Goal: Information Seeking & Learning: Learn about a topic

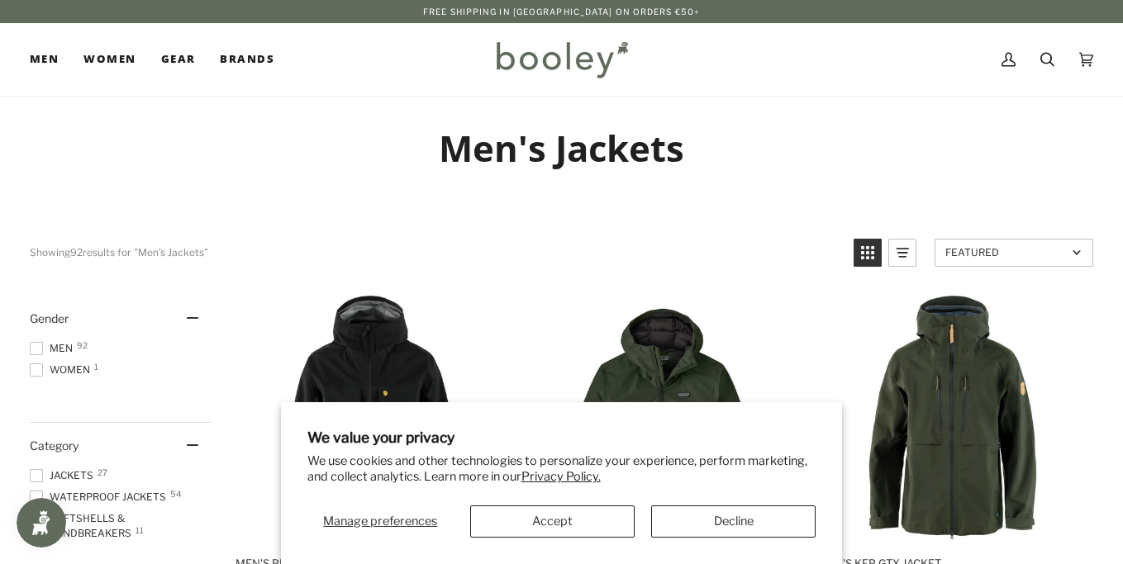
scroll to position [12, 0]
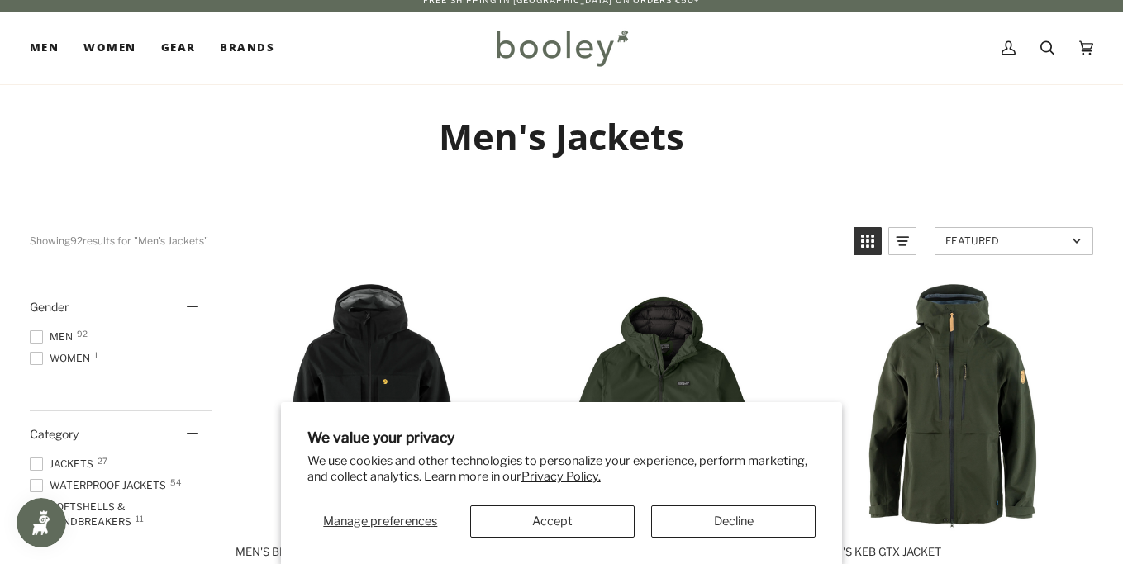
click at [536, 523] on button "Accept" at bounding box center [552, 522] width 164 height 32
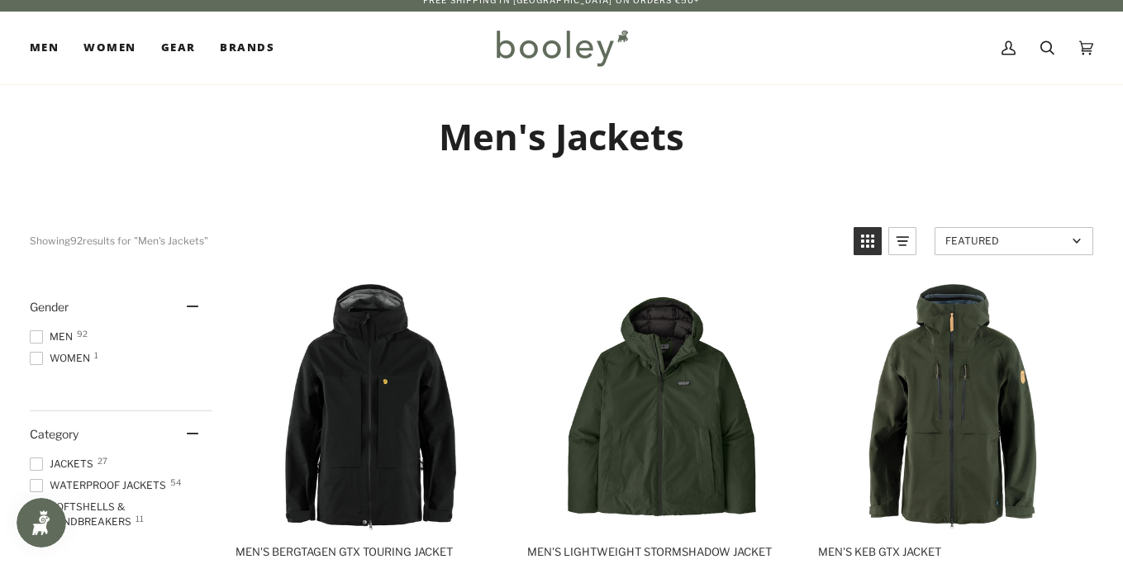
click at [136, 480] on span "Waterproof Jackets 54" at bounding box center [100, 486] width 141 height 15
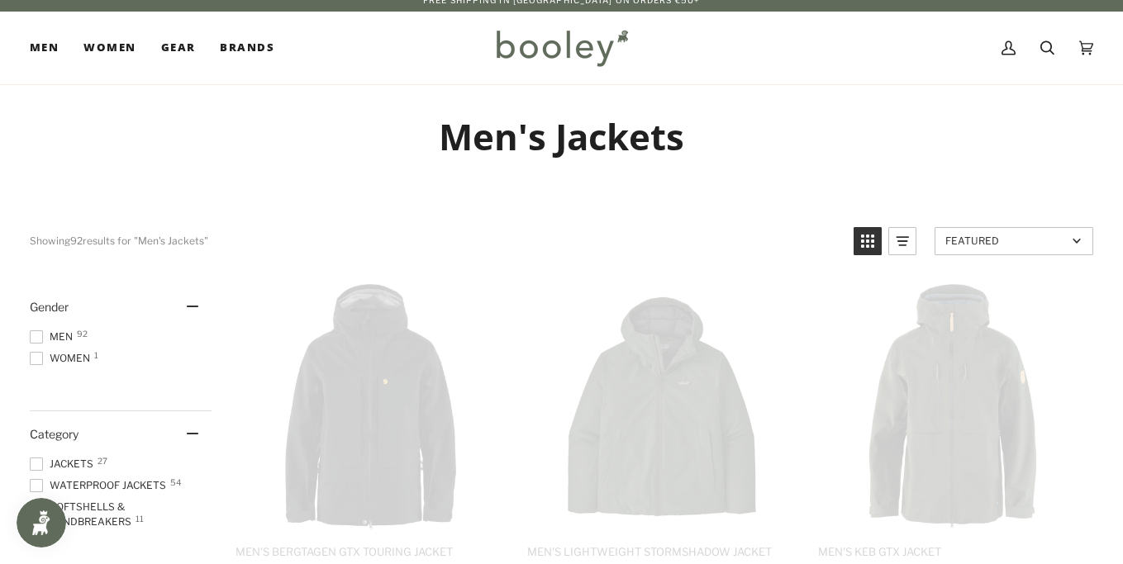
scroll to position [7, 0]
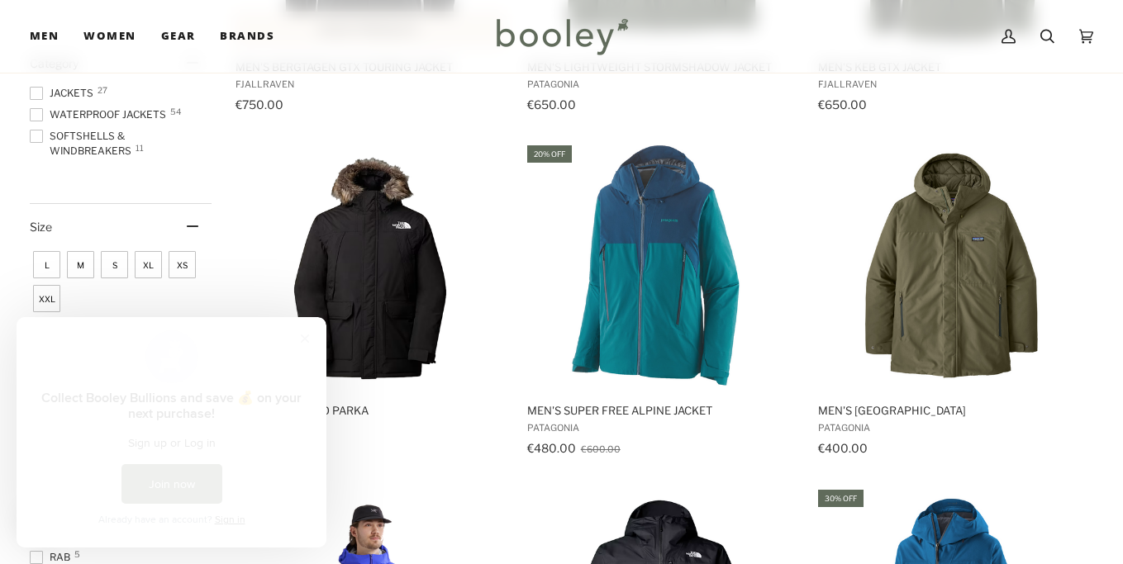
scroll to position [500, 0]
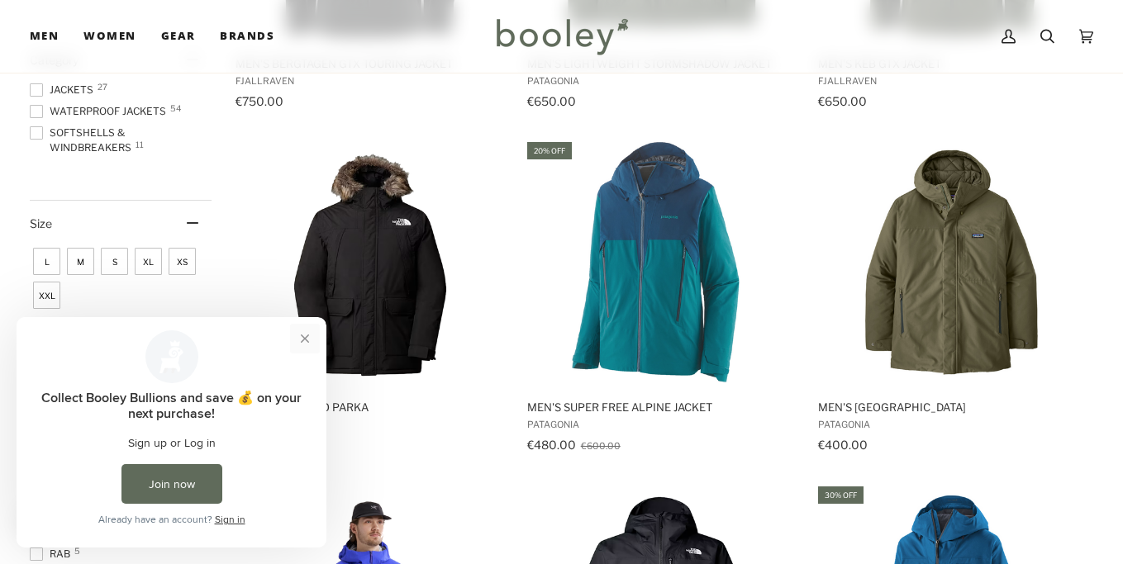
click at [305, 344] on button "Close prompt" at bounding box center [305, 339] width 30 height 30
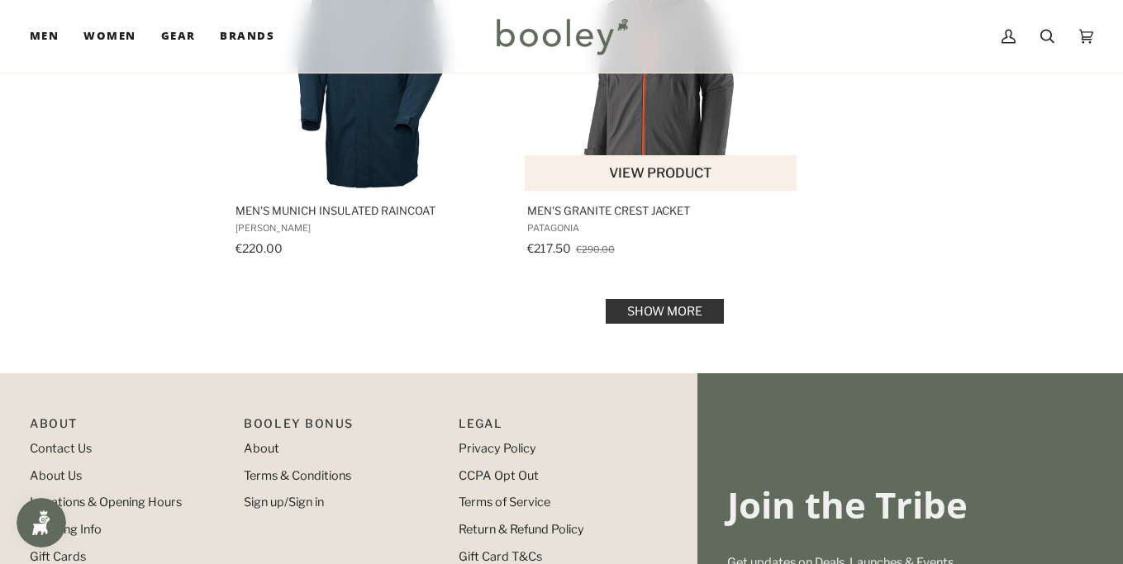
scroll to position [2423, 0]
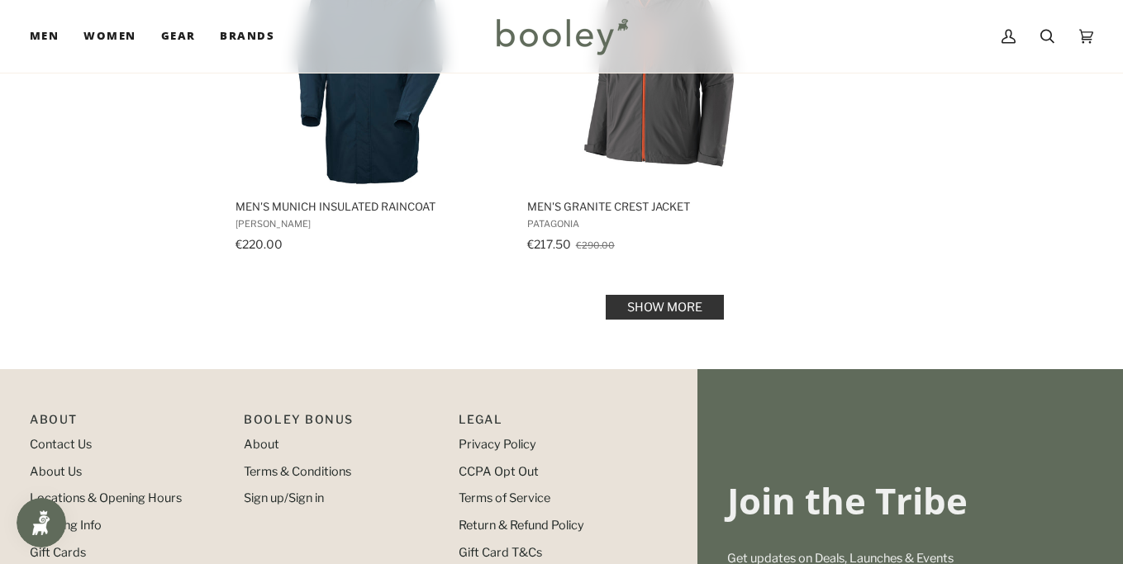
click at [659, 315] on link "Show more" at bounding box center [665, 307] width 118 height 25
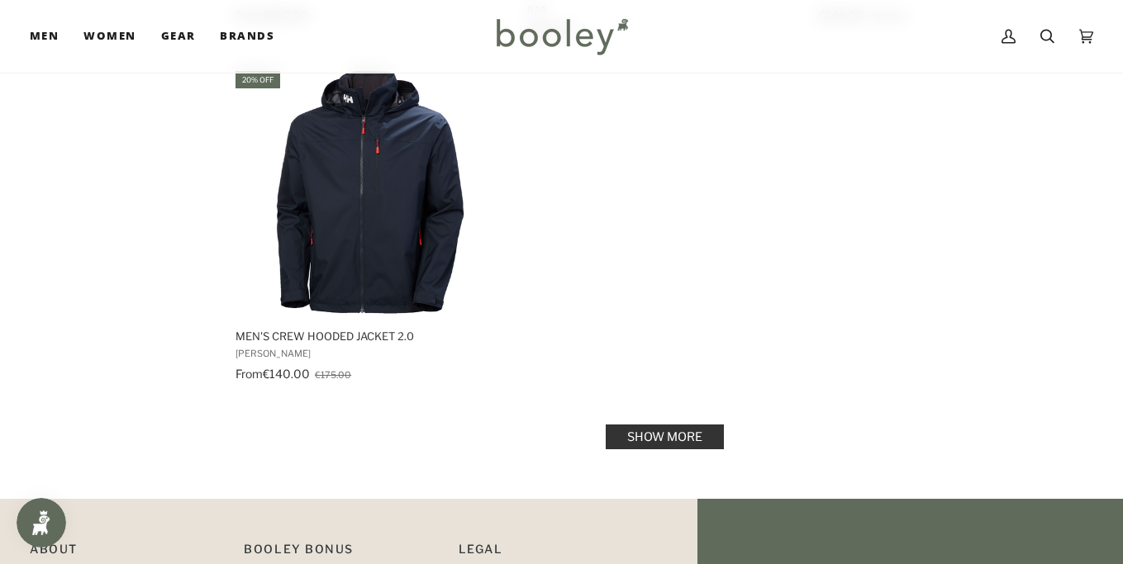
scroll to position [4782, 0]
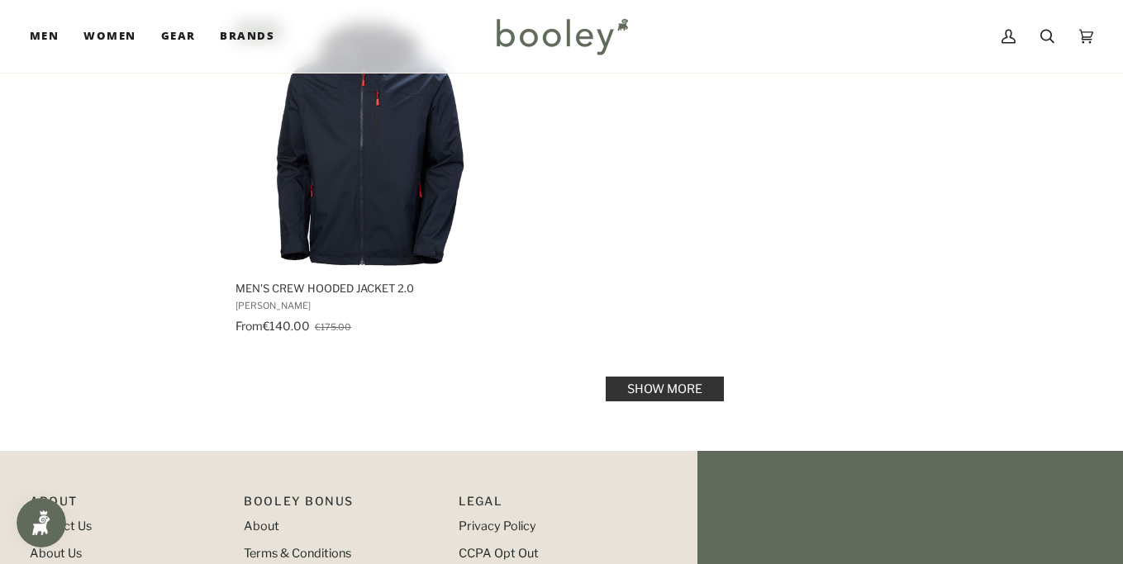
click at [645, 384] on link "Show more" at bounding box center [665, 389] width 118 height 25
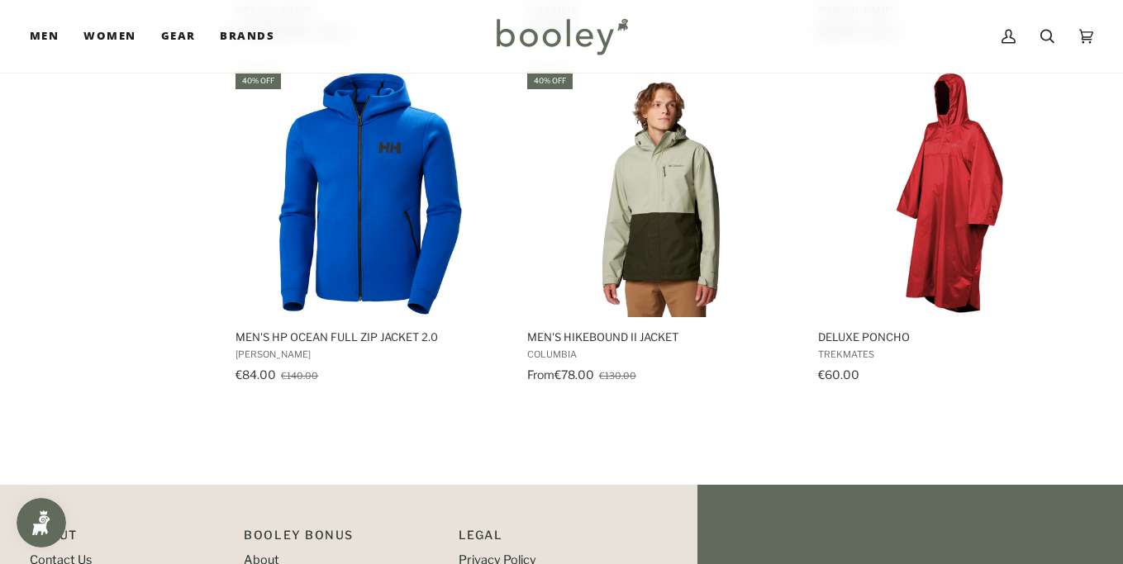
scroll to position [6095, 0]
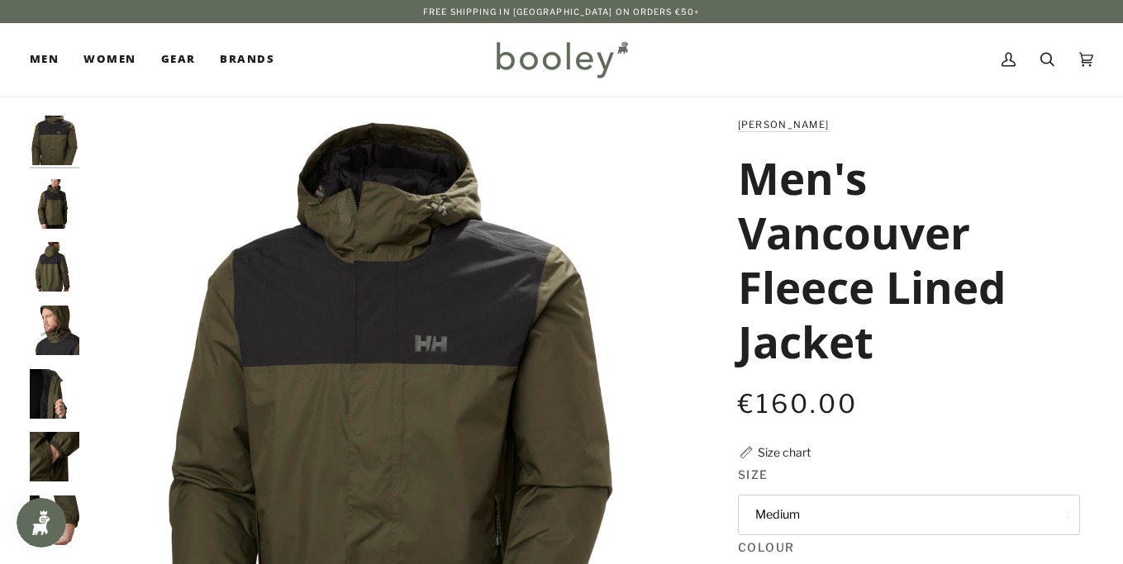
scroll to position [13, 0]
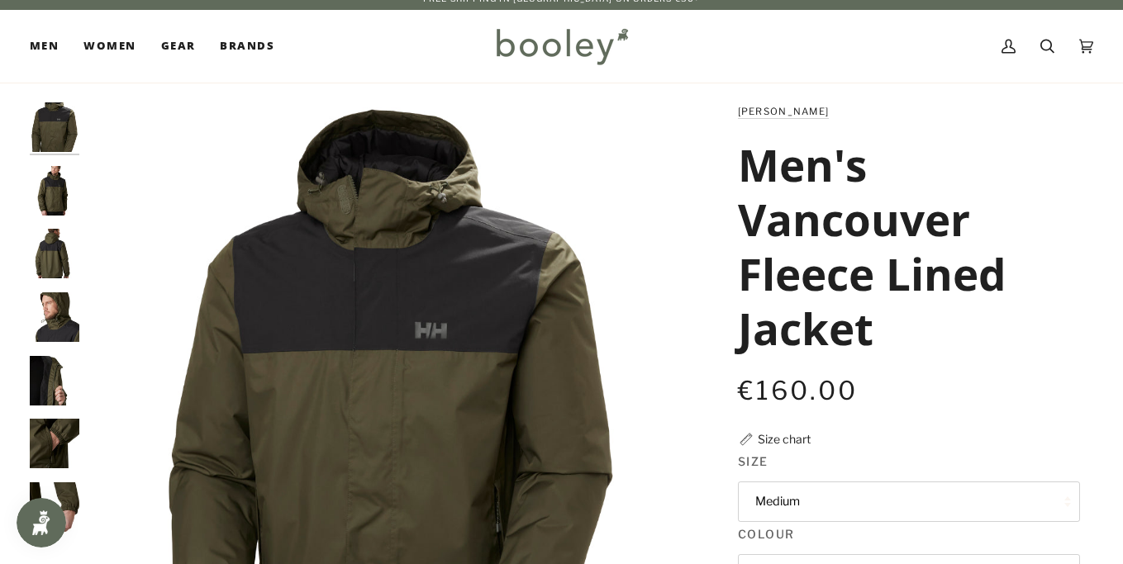
click at [37, 193] on img "Helly Hansen Men's Vancouver Fleece Lined Jacket - Booley Galway" at bounding box center [55, 191] width 50 height 50
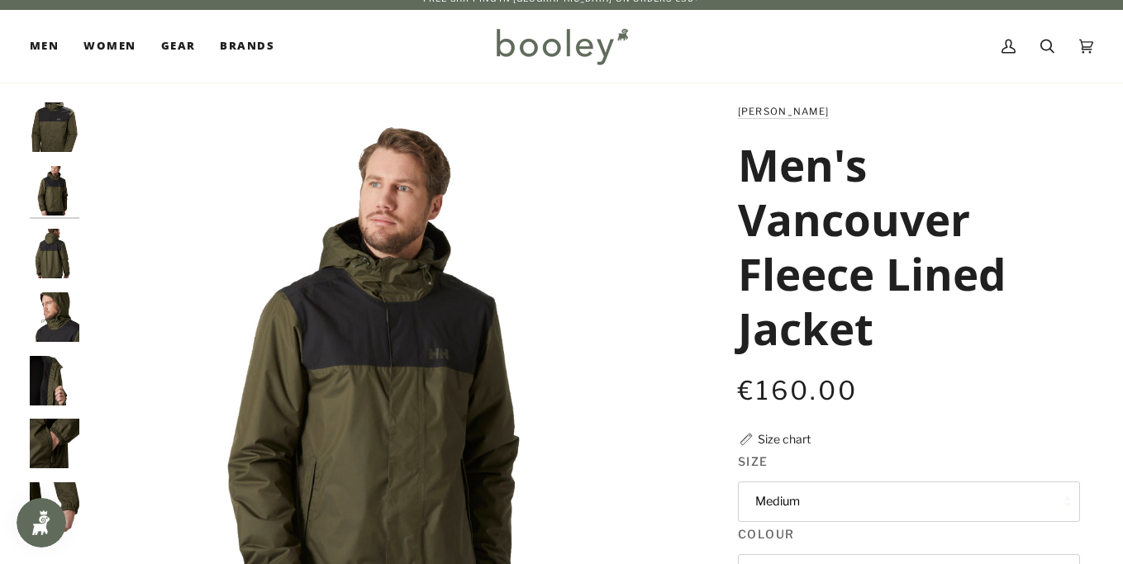
click at [50, 248] on img "Helly Hansen Men's Vancouver Fleece Lined Jacket - Booley Galway" at bounding box center [55, 254] width 50 height 50
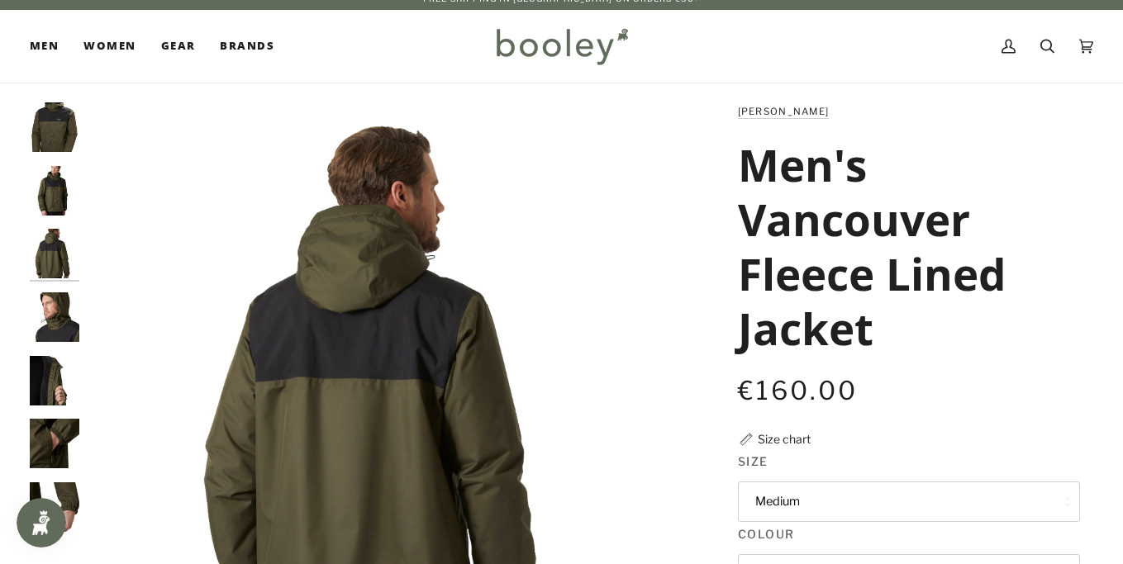
click at [51, 301] on img "Helly Hansen Men's Vancouver Fleece Lined Jacket - Booley Galway" at bounding box center [55, 318] width 50 height 50
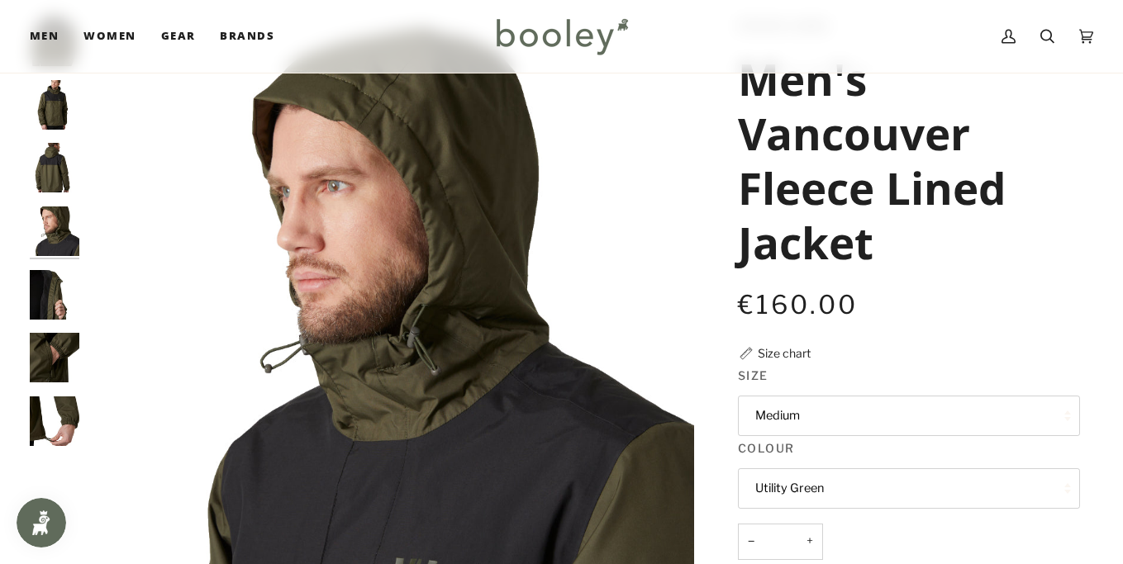
scroll to position [115, 0]
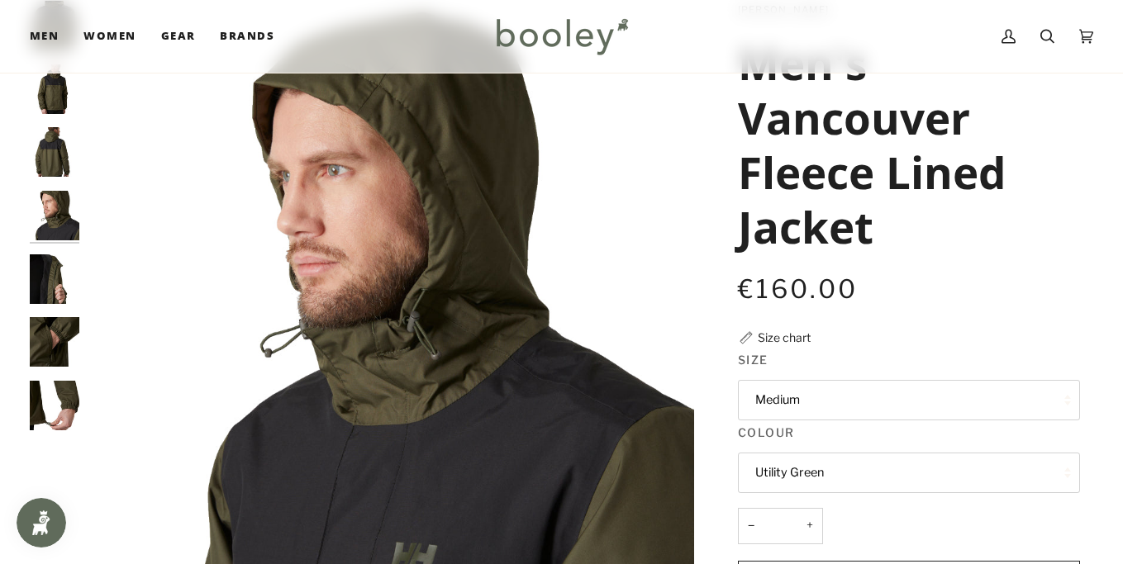
click at [45, 302] on div at bounding box center [59, 223] width 58 height 444
click at [41, 274] on img "Helly Hansen Men's Vancouver Fleece Lined Jacket - Booley Galway" at bounding box center [55, 280] width 50 height 50
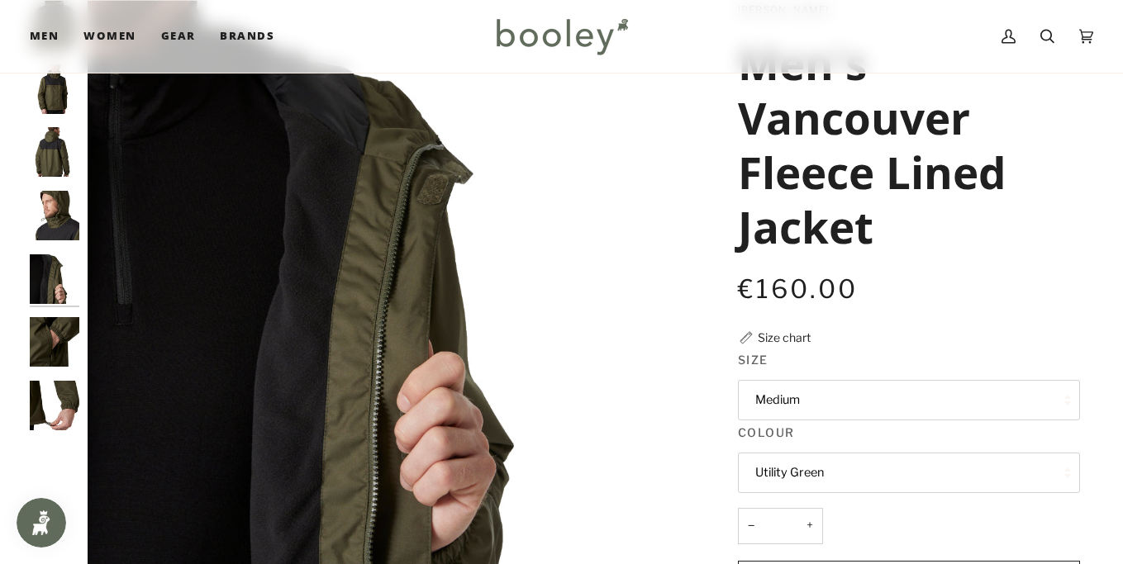
click at [51, 326] on img "Helly Hansen Men's Vancouver Fleece Lined Jacket - Booley Galway" at bounding box center [55, 342] width 50 height 50
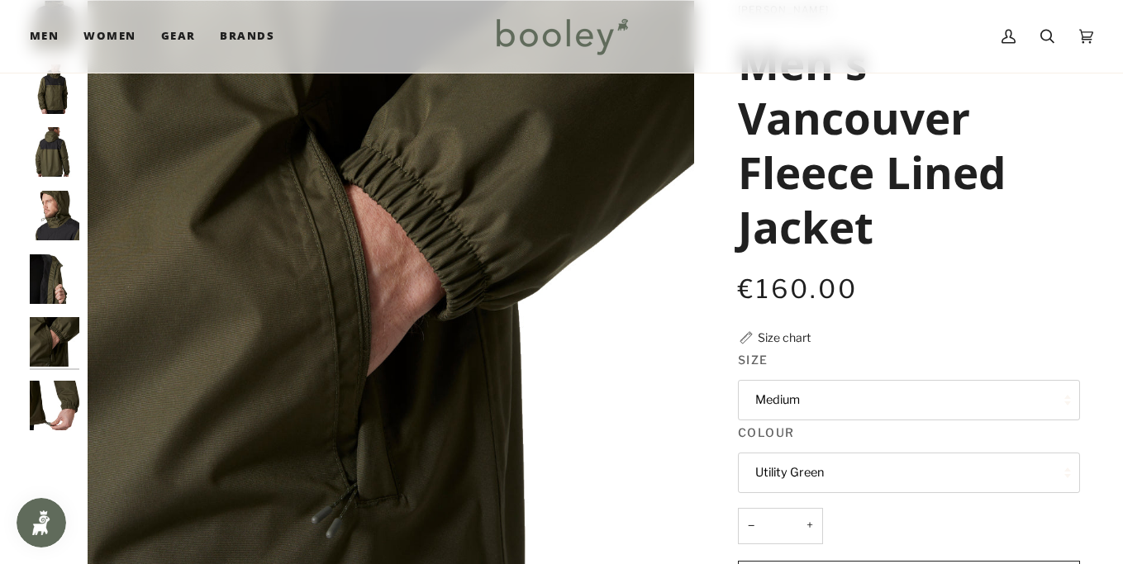
click at [56, 371] on div at bounding box center [59, 223] width 58 height 444
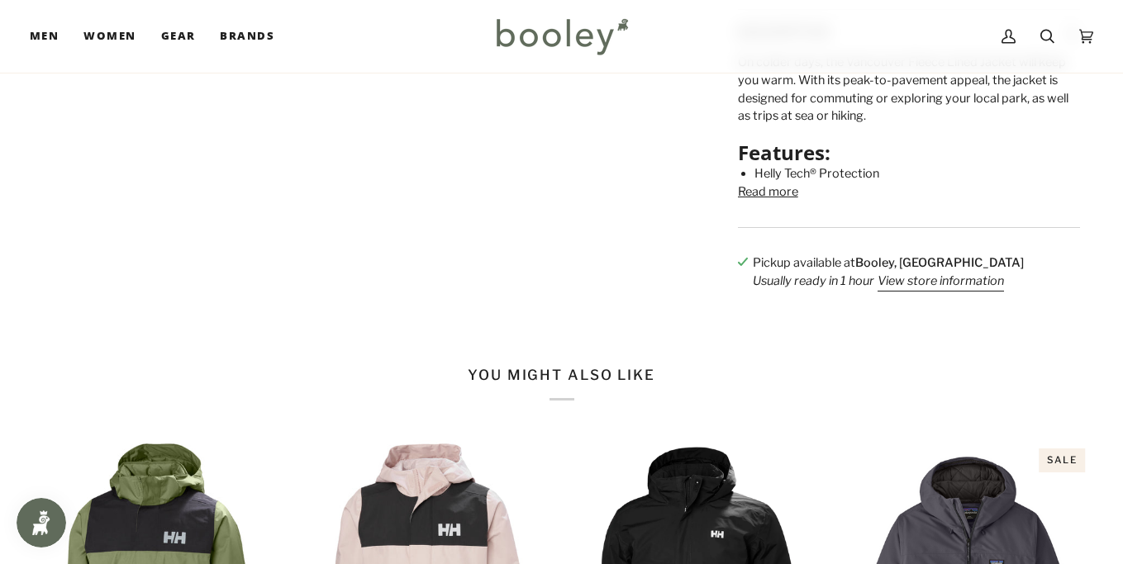
scroll to position [790, 0]
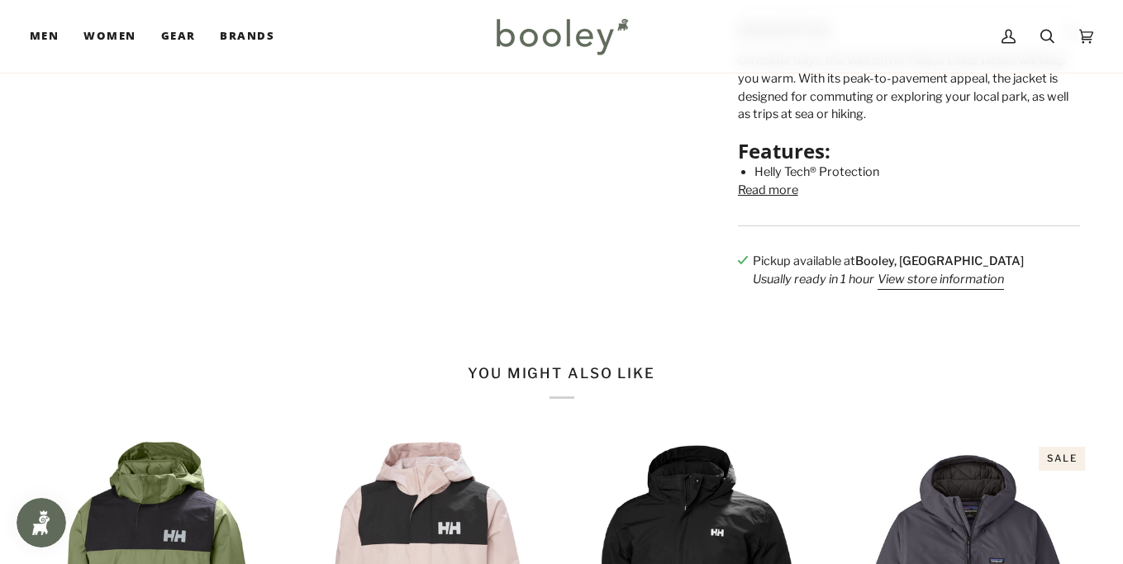
click at [753, 200] on button "Read more" at bounding box center [768, 191] width 60 height 18
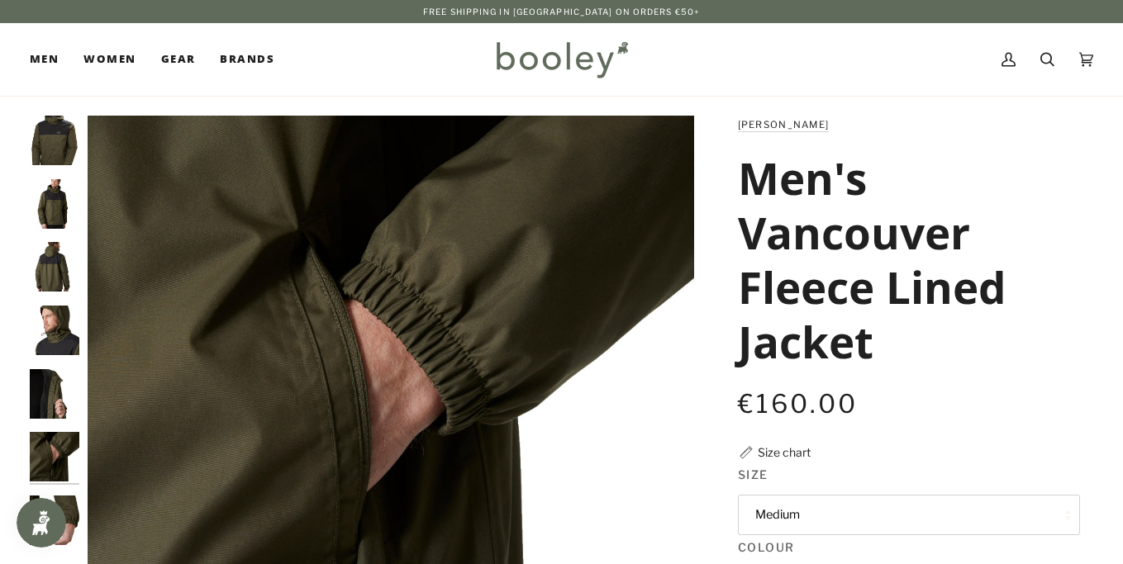
scroll to position [0, 0]
click at [64, 206] on img "Helly Hansen Men's Vancouver Fleece Lined Jacket - Booley Galway" at bounding box center [55, 204] width 50 height 50
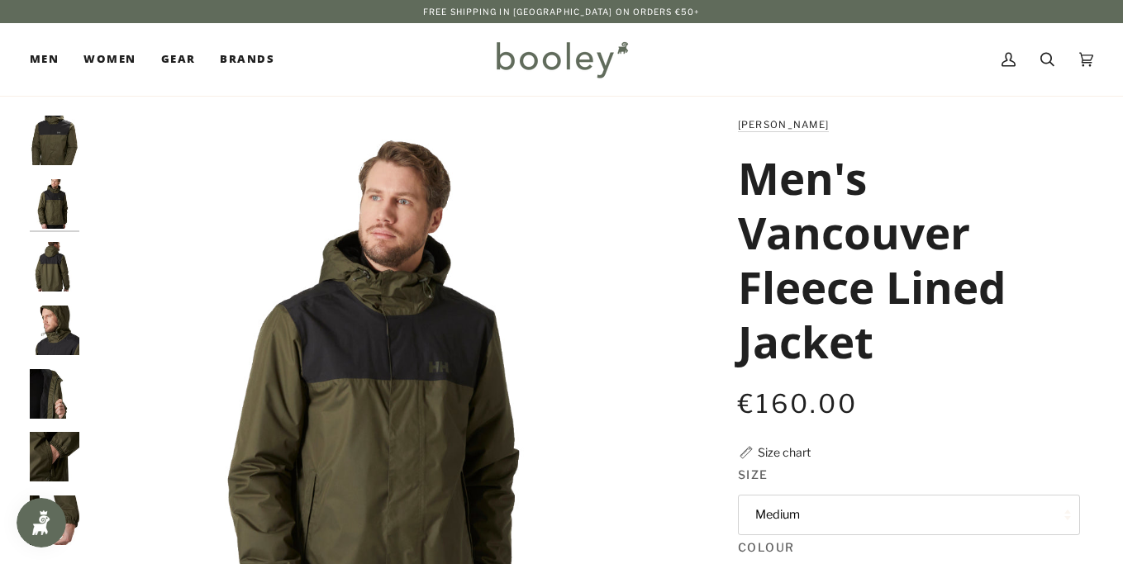
click at [61, 284] on img "Helly Hansen Men's Vancouver Fleece Lined Jacket - Booley Galway" at bounding box center [55, 267] width 50 height 50
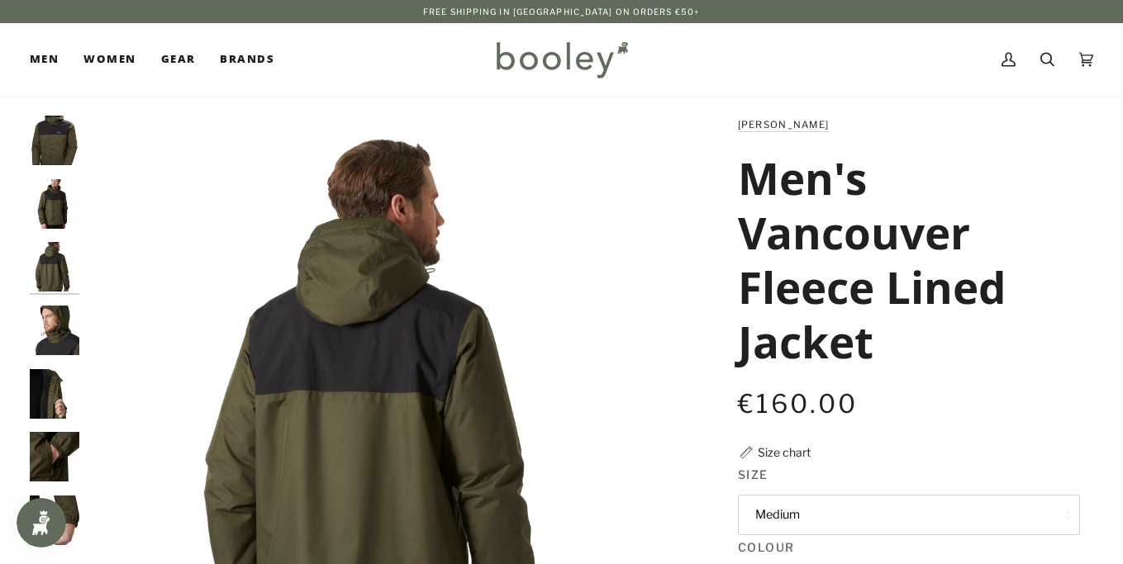
click at [52, 330] on img "Helly Hansen Men's Vancouver Fleece Lined Jacket - Booley Galway" at bounding box center [55, 331] width 50 height 50
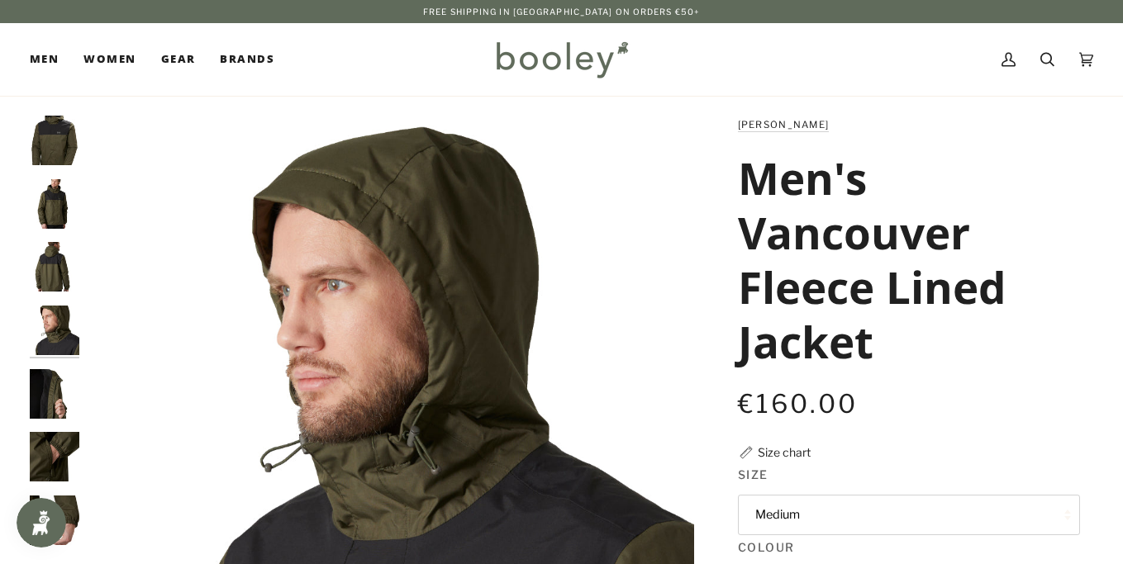
click at [50, 373] on img "Helly Hansen Men's Vancouver Fleece Lined Jacket - Booley Galway" at bounding box center [55, 394] width 50 height 50
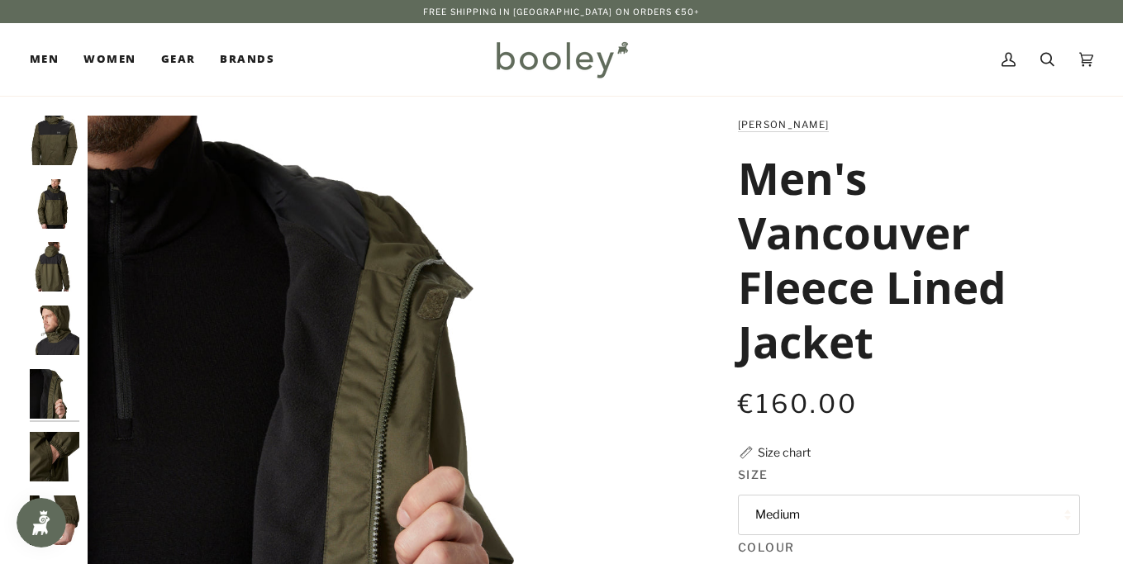
click at [61, 470] on img "Helly Hansen Men's Vancouver Fleece Lined Jacket - Booley Galway" at bounding box center [55, 457] width 50 height 50
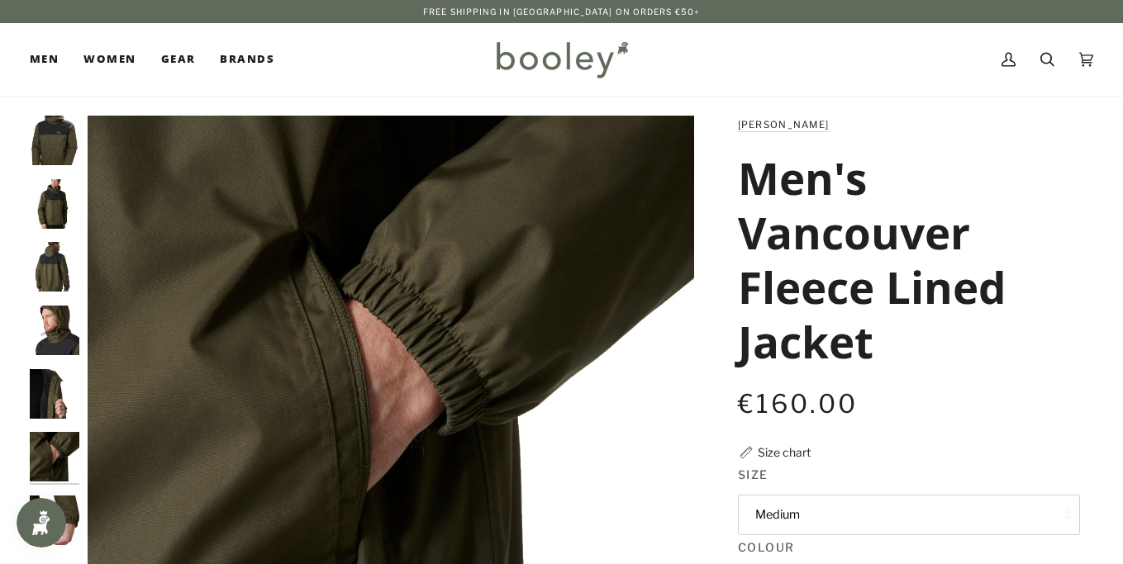
scroll to position [19, 0]
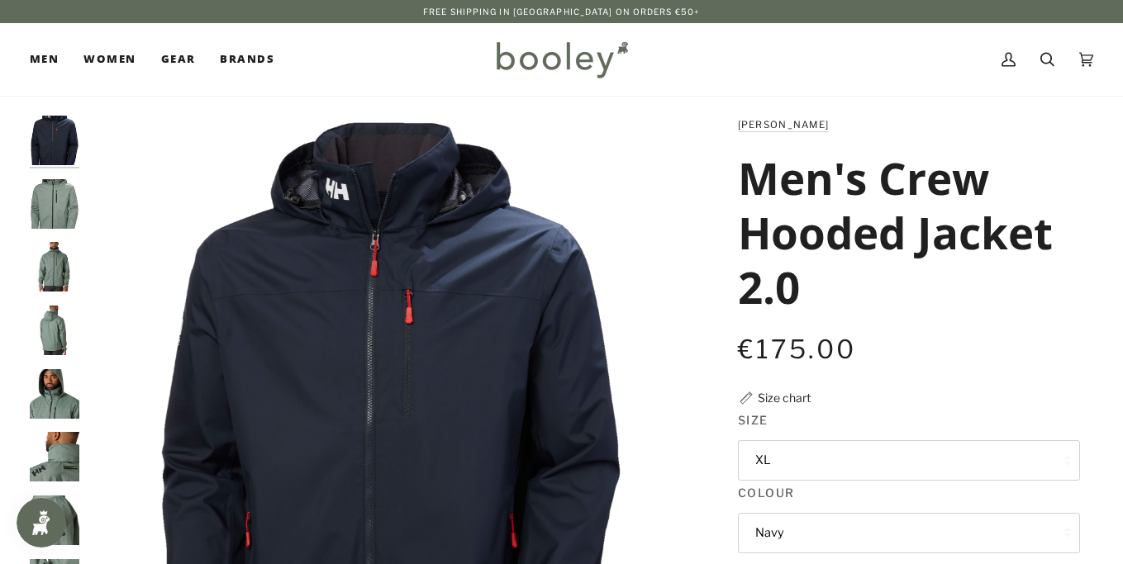
scroll to position [5, 0]
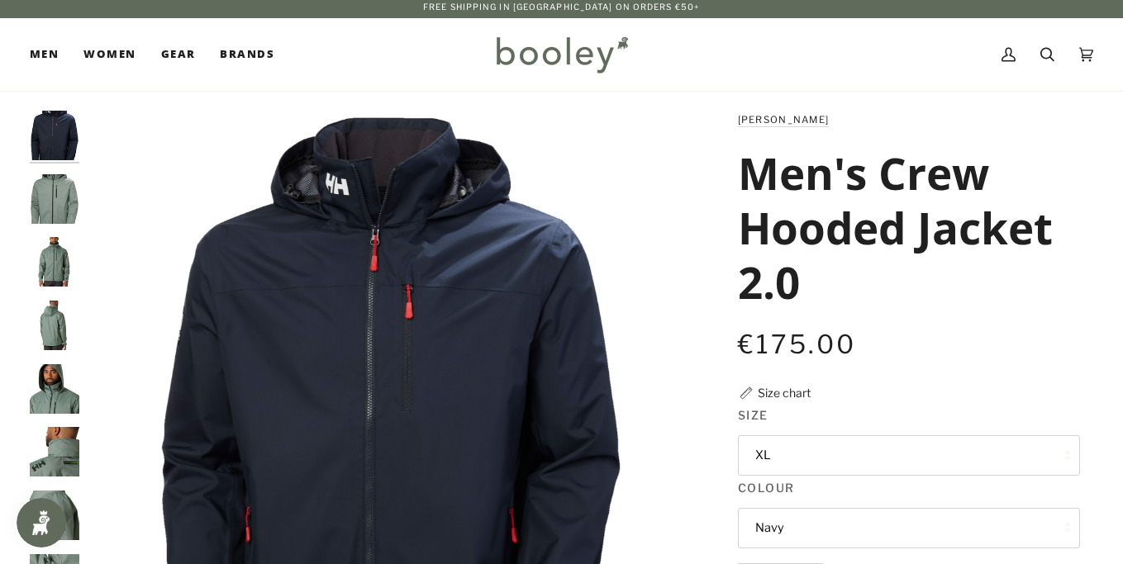
click at [68, 188] on img "Helly Hansen Men's Crew Hooded Jacket 2.0 Grey Cactus - Booley Galway" at bounding box center [55, 199] width 50 height 50
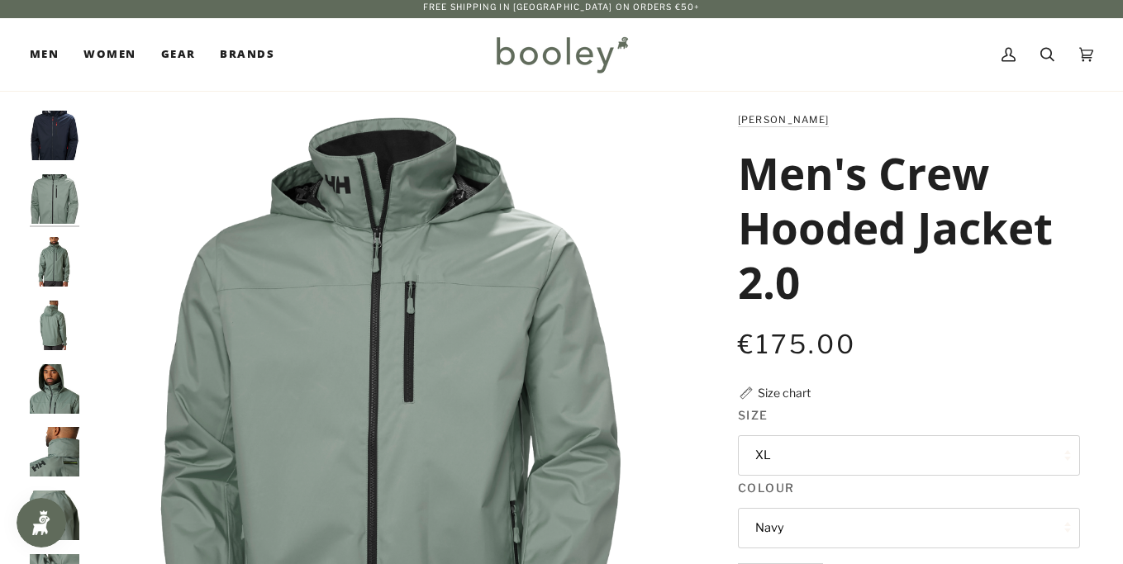
click at [66, 257] on img "Helly Hansen Men's Crew Hooded Jacket 2.0 Grey Cactus - Booley Galway" at bounding box center [55, 262] width 50 height 50
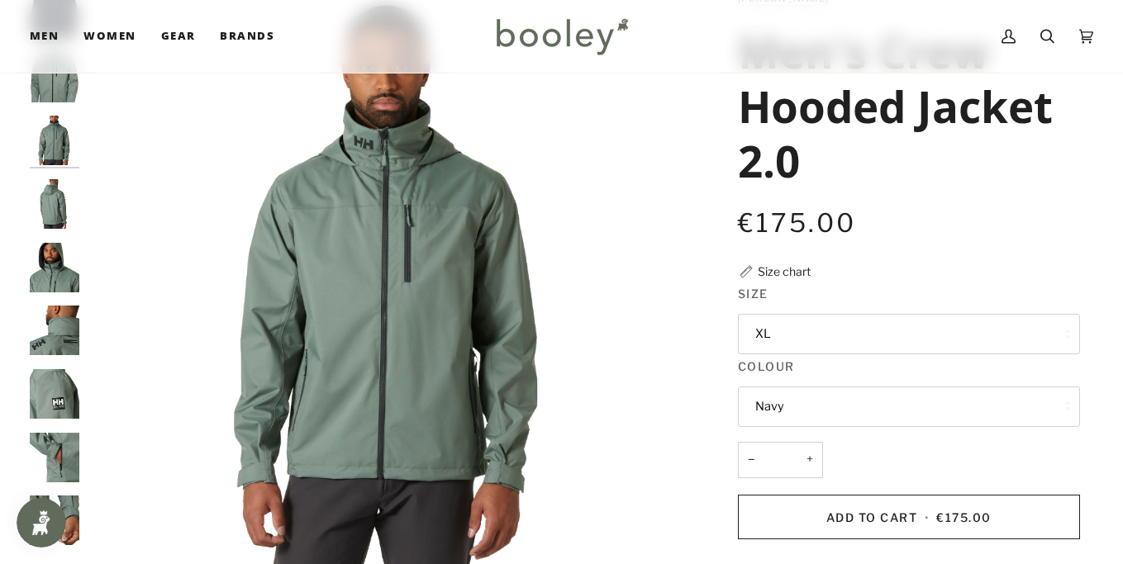
scroll to position [110, 0]
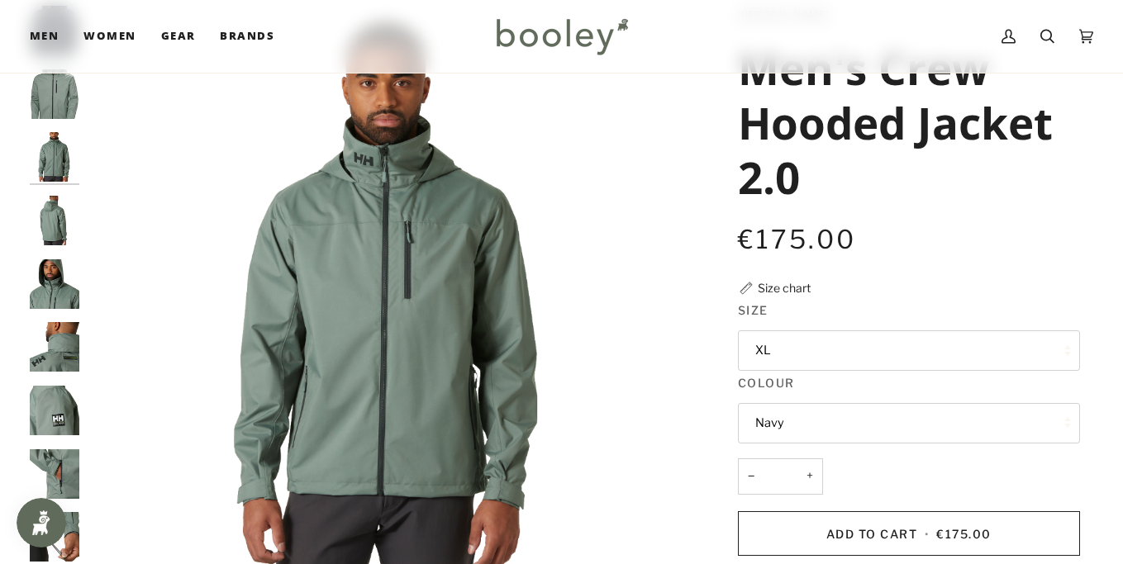
click at [55, 354] on img "Helly Hansen Men's Crew Hooded Jacket 2.0 Grey Cactus - Booley Galway" at bounding box center [55, 347] width 50 height 50
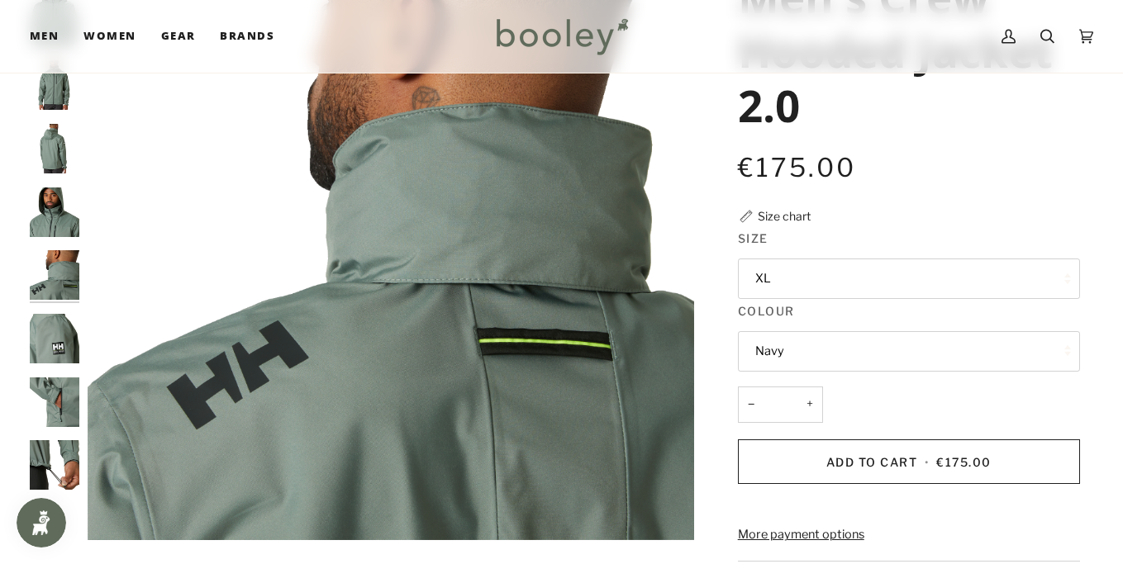
scroll to position [222, 0]
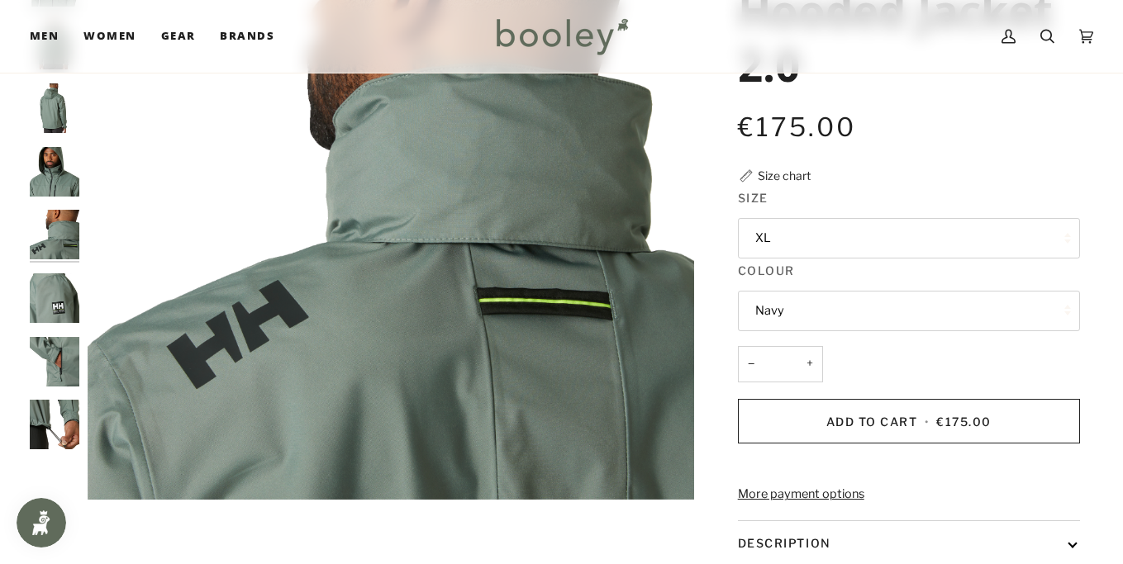
click at [55, 313] on img "Helly Hansen Men's Crew Hooded Jacket 2.0 Grey Cactus - Booley Galway" at bounding box center [55, 299] width 50 height 50
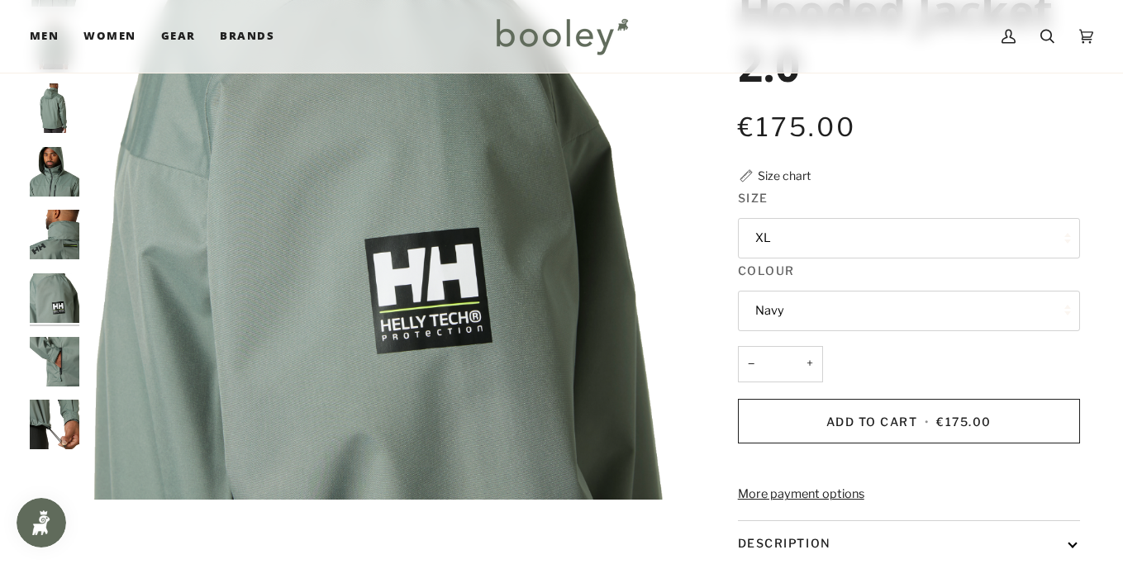
click at [56, 352] on img "Helly Hansen Men's Crew Hooded Jacket 2.0 Grey Cactus - Booley Galway" at bounding box center [55, 362] width 50 height 50
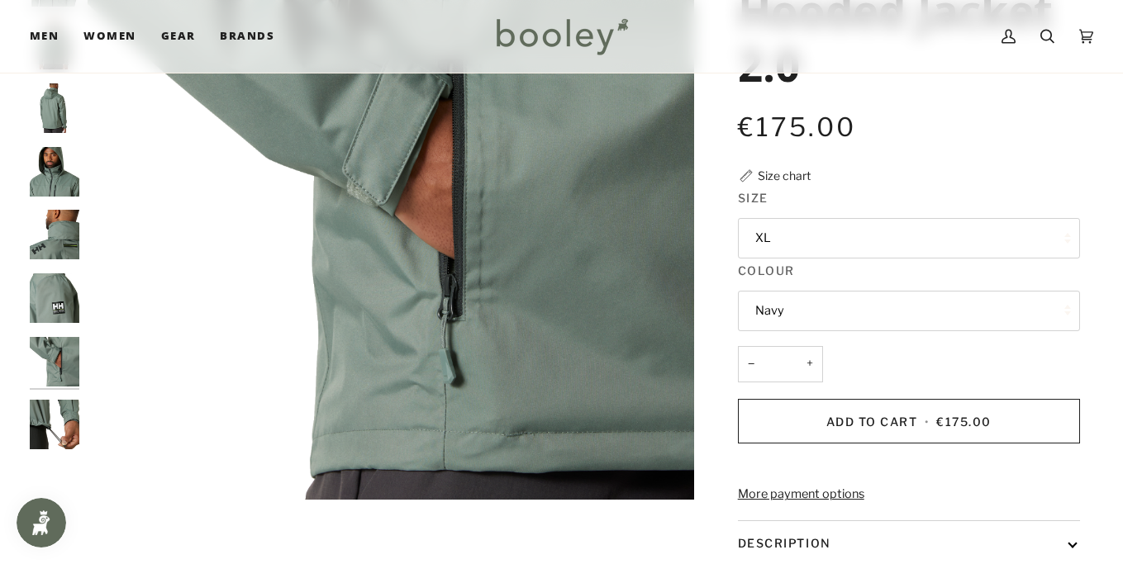
click at [64, 415] on img "Helly Hansen Men's Crew Hooded Jacket 2.0 Grey Cactus - Booley Galway" at bounding box center [55, 425] width 50 height 50
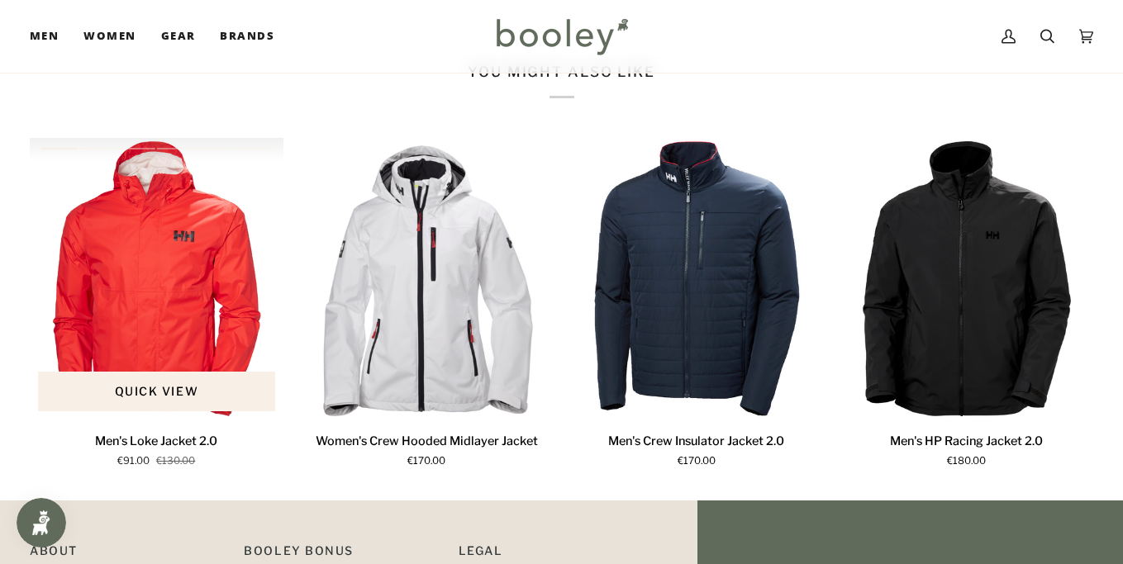
scroll to position [1036, 0]
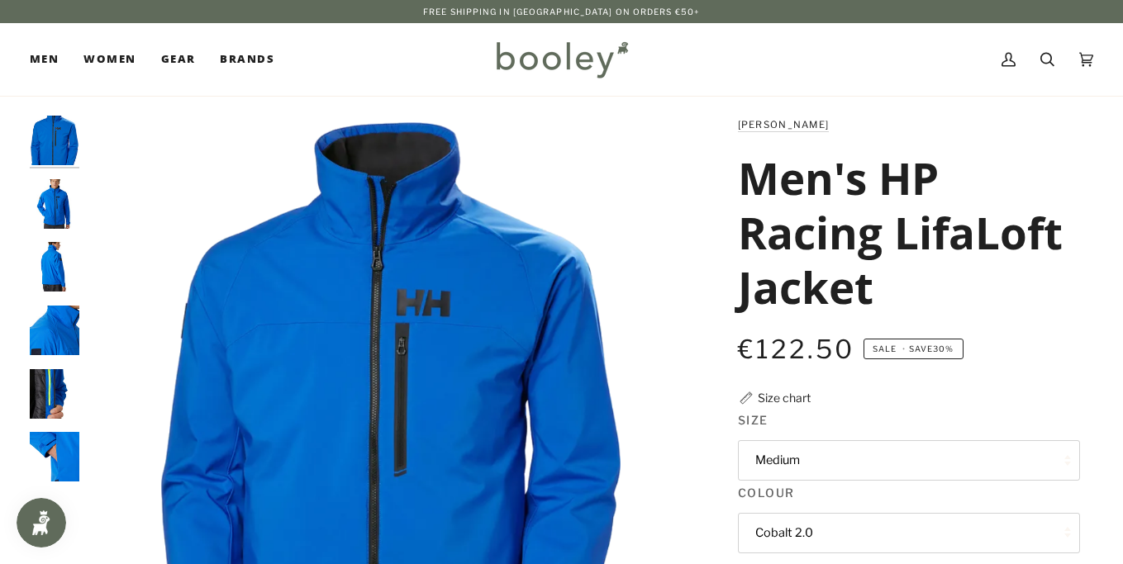
click at [58, 212] on img "Helly Hansen Men's HP Racing Lifaloft Jacket Cobalt 2.0 - Booley Galway" at bounding box center [55, 204] width 50 height 50
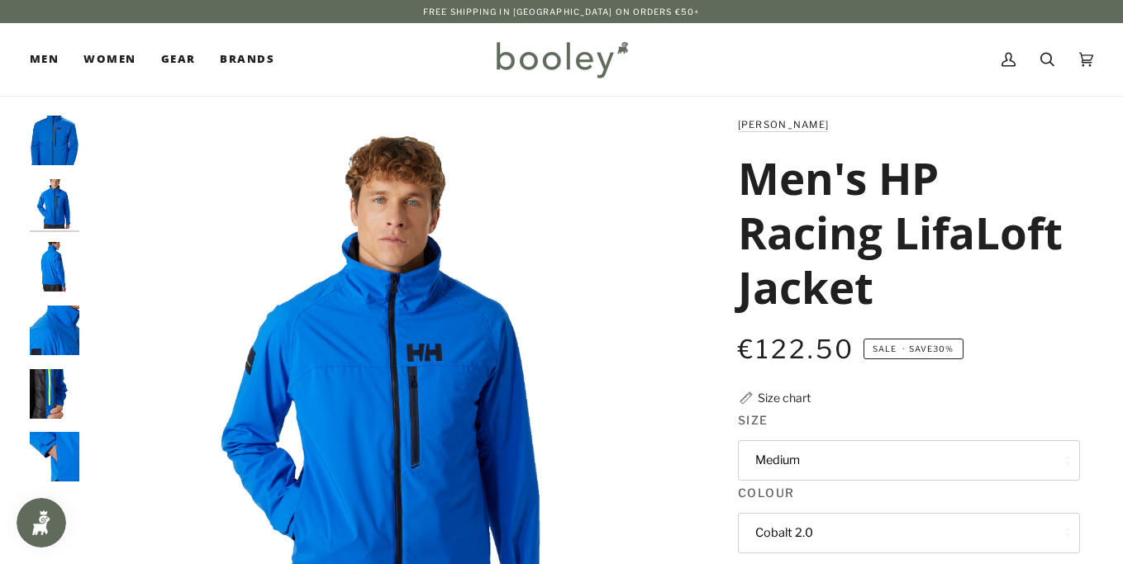
click at [51, 258] on img "Helly Hansen Men's HP Racing Lifaloft Jacket Cobalt 2.0 - Booley Galway" at bounding box center [55, 267] width 50 height 50
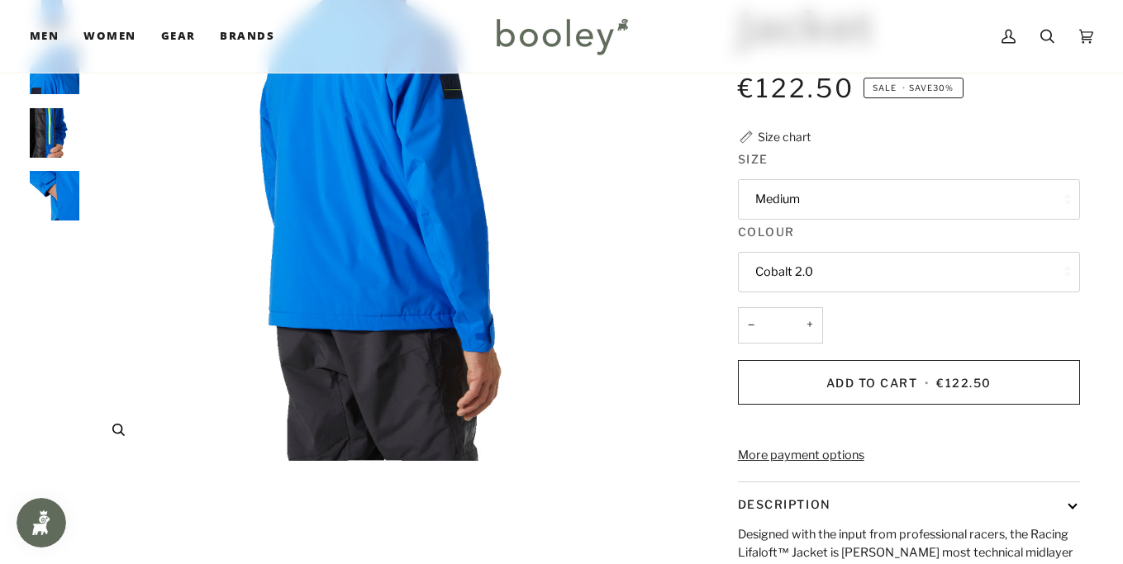
scroll to position [261, 0]
click at [809, 291] on fieldset "Colour Cobalt 2.0 Cobalt 2.0" at bounding box center [909, 259] width 342 height 73
click at [804, 279] on button "Cobalt 2.0" at bounding box center [909, 272] width 342 height 40
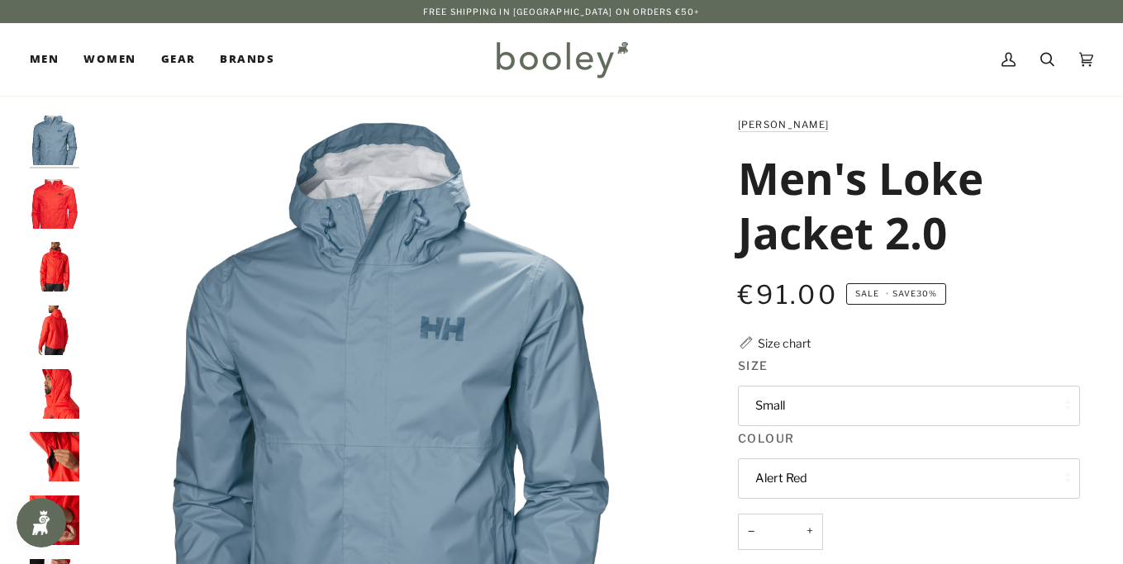
click at [58, 259] on img "Helly Hansen Men's Loke Jacket 2.0 Alert Red - Booley Galway" at bounding box center [55, 267] width 50 height 50
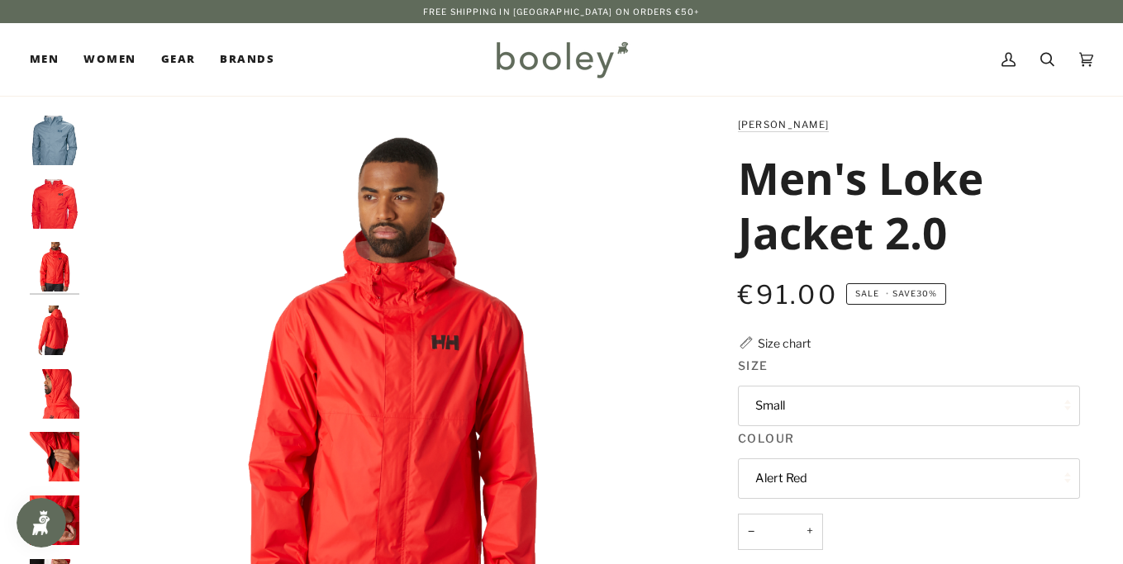
click at [47, 321] on img "Helly Hansen Men's Loke Jacket 2.0 Alert Red - Booley Galway" at bounding box center [55, 331] width 50 height 50
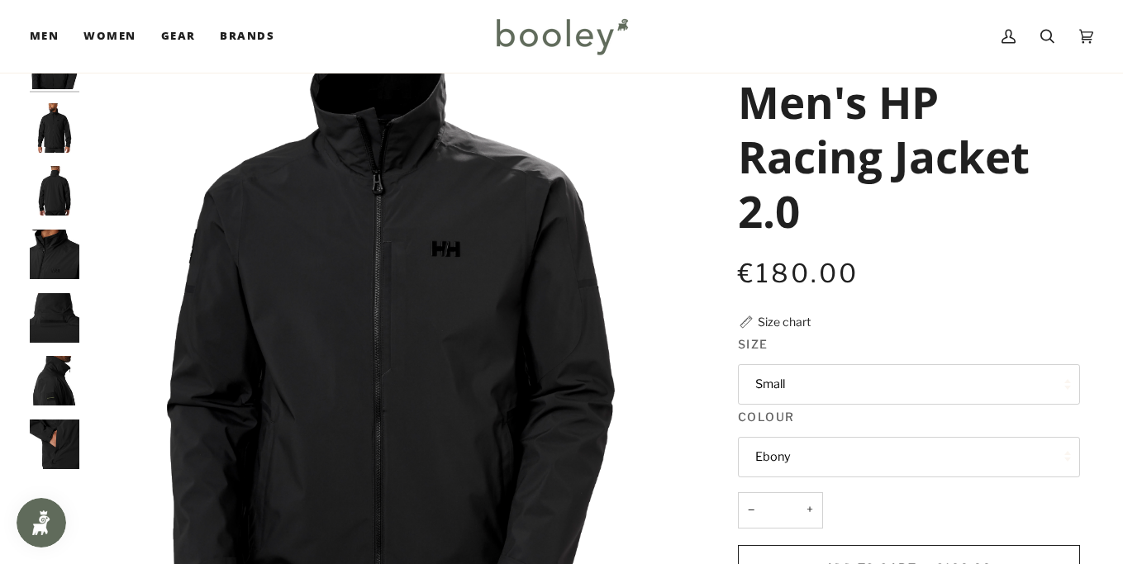
scroll to position [86, 0]
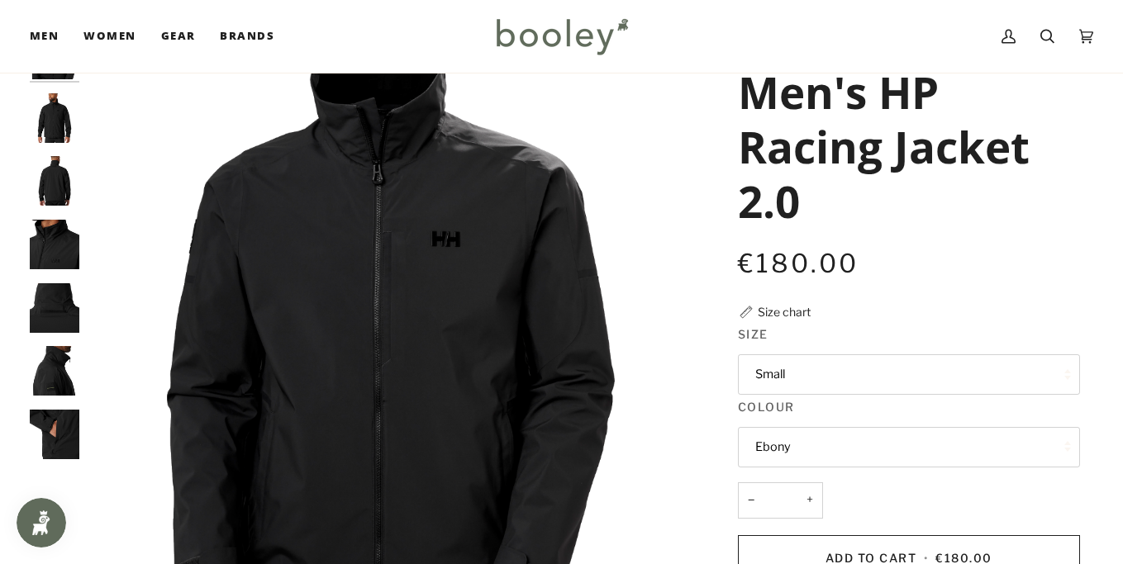
click at [49, 180] on img "Helly Hansen Men's HP Racing Jacket 2.0 Ebony - Booley Galway" at bounding box center [55, 181] width 50 height 50
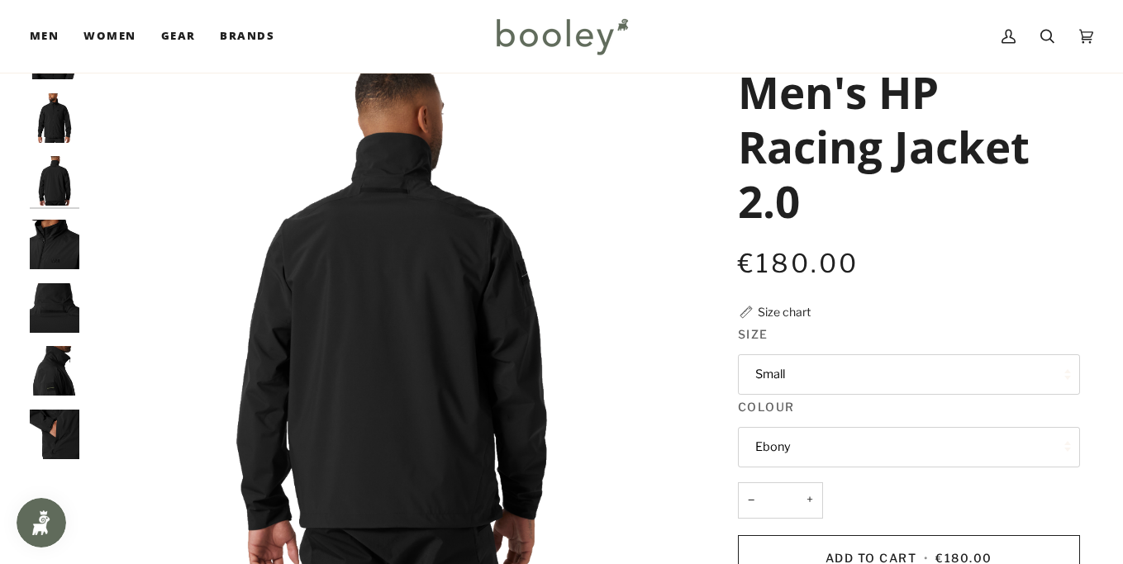
click at [59, 226] on img "Helly Hansen Men's HP Racing Jacket 2.0 Ebony - Booley Galway" at bounding box center [55, 245] width 50 height 50
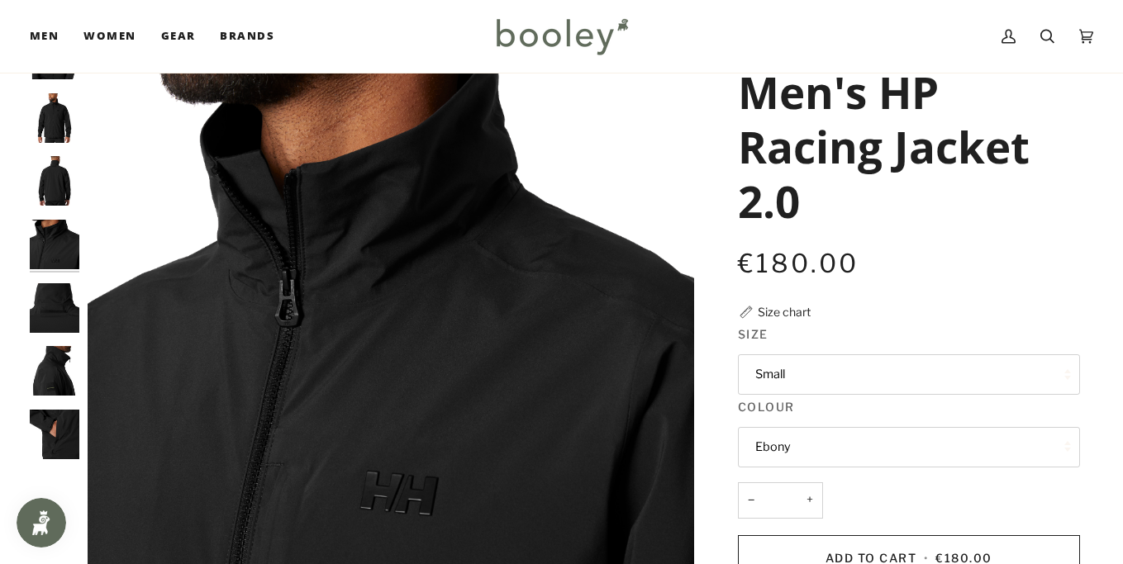
click at [64, 297] on img "Helly Hansen Men's HP Racing Jacket 2.0 Ebony - Booley Galway" at bounding box center [55, 308] width 50 height 50
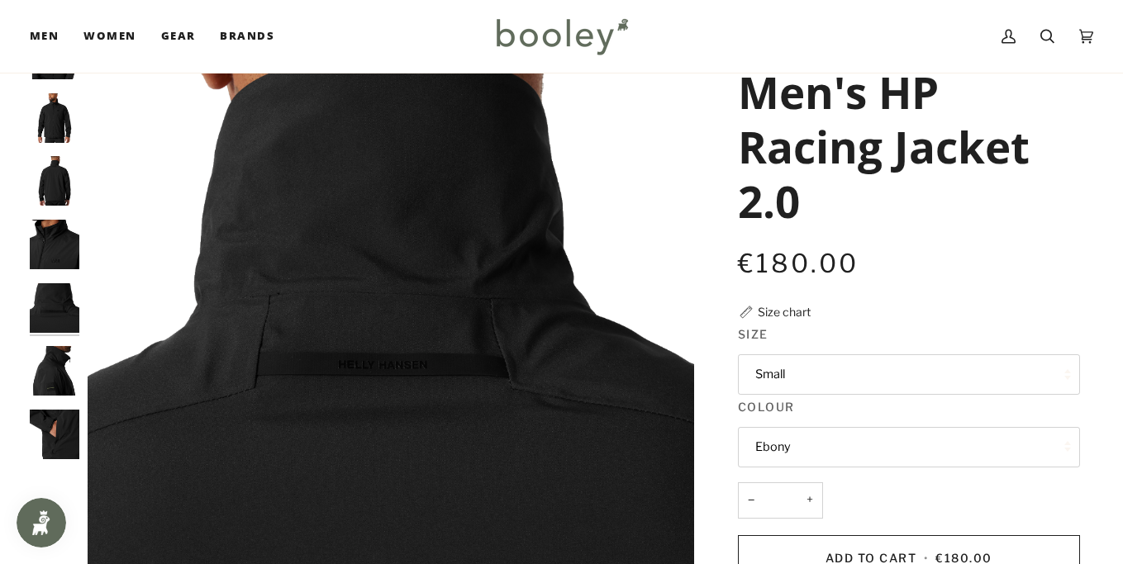
click at [46, 382] on img "Helly Hansen Men's HP Racing Jacket 2.0 Ebony - Booley Galway" at bounding box center [55, 371] width 50 height 50
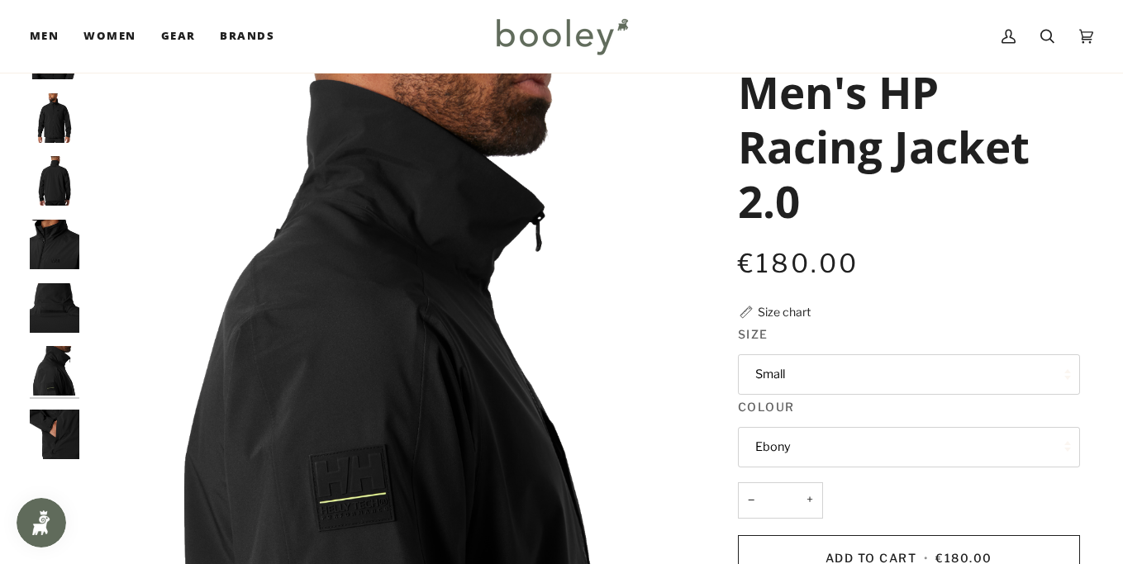
click at [53, 417] on img "Helly Hansen Men's HP Racing Jacket 2.0 Ebony - Booley Galway" at bounding box center [55, 435] width 50 height 50
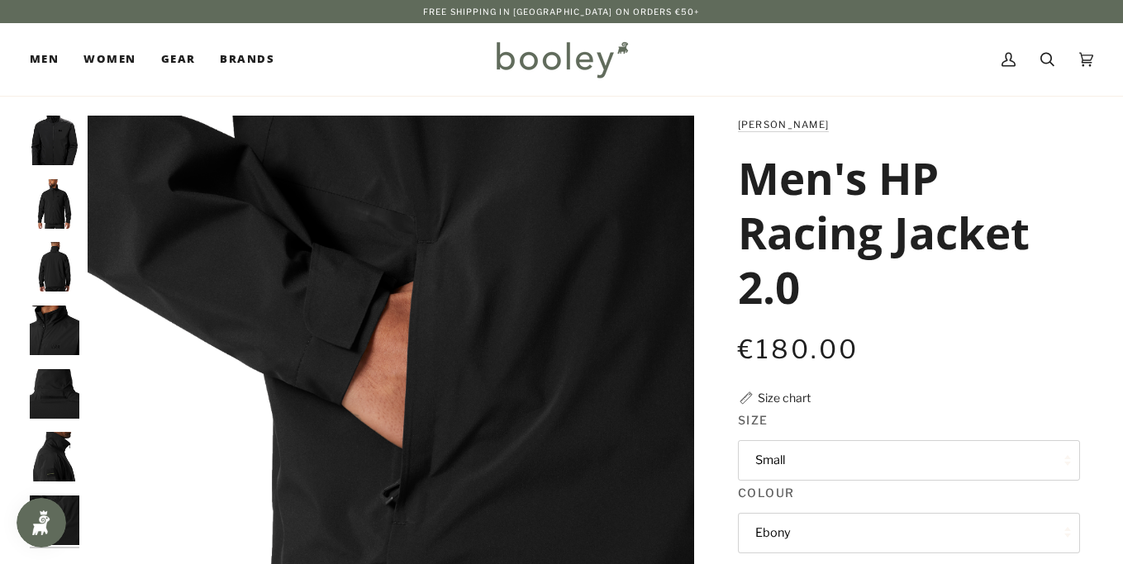
scroll to position [0, 0]
click at [77, 248] on img "Helly Hansen Men's HP Racing Jacket 2.0 Ebony - Booley Galway" at bounding box center [55, 267] width 50 height 50
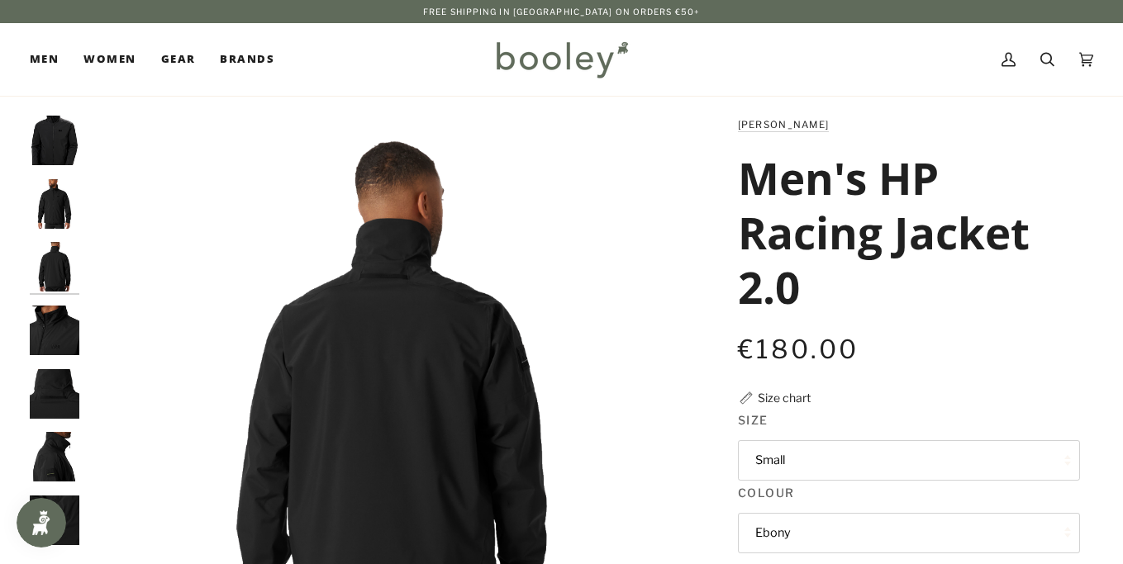
click at [68, 217] on img "Helly Hansen Men's HP Racing Jacket 2.0 Ebony - Booley Galway" at bounding box center [55, 204] width 50 height 50
